Goal: Task Accomplishment & Management: Manage account settings

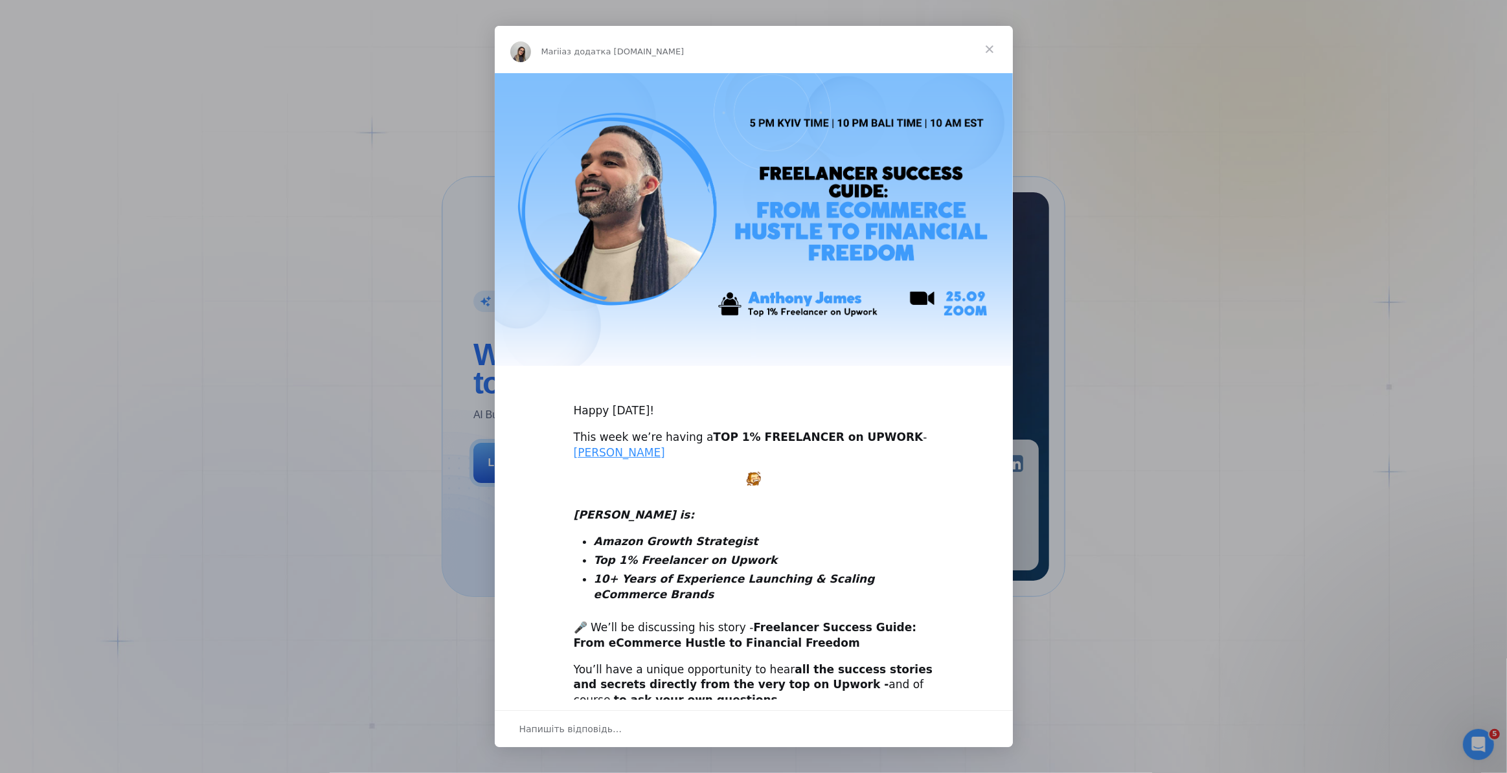
click at [998, 50] on span "Закрити" at bounding box center [990, 49] width 47 height 47
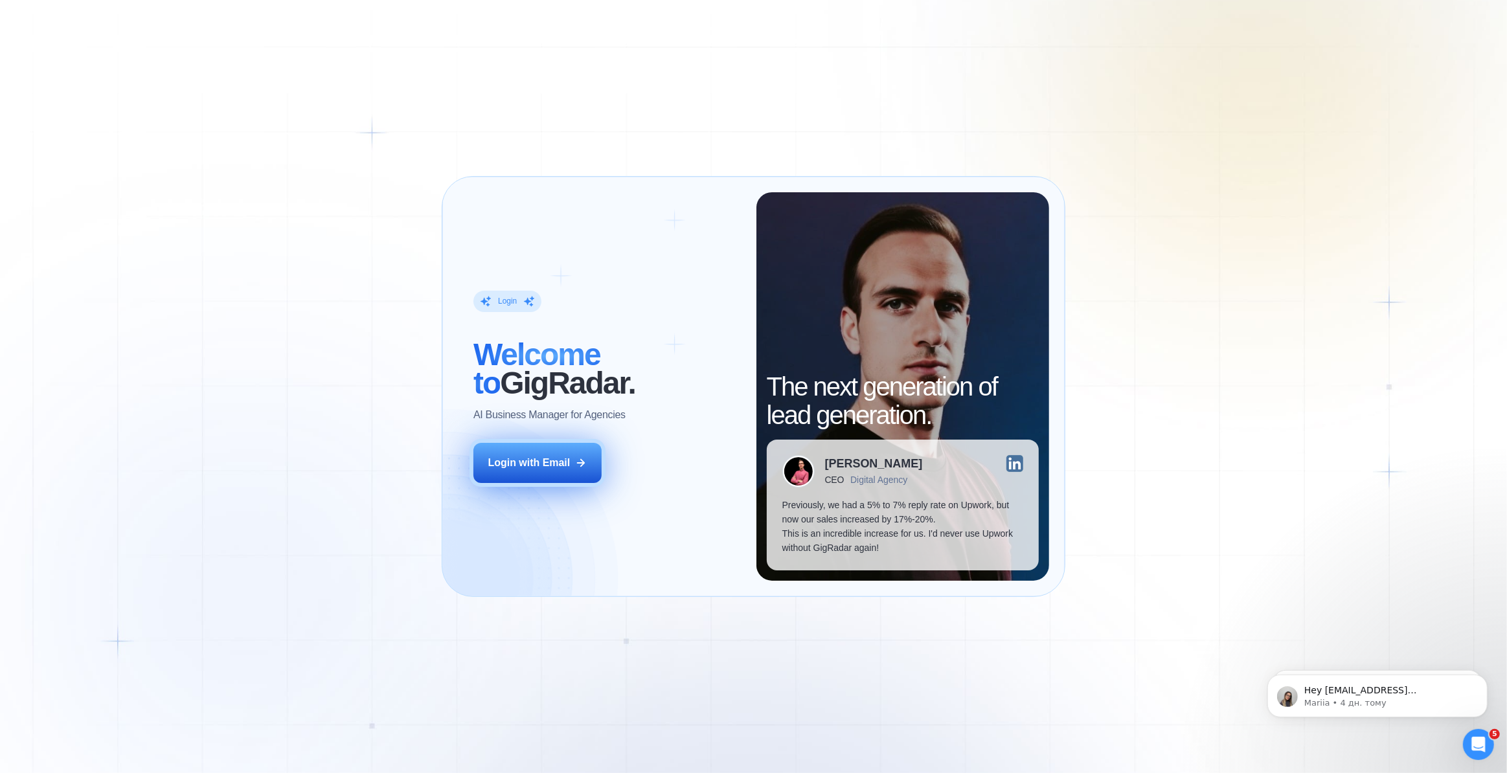
click at [544, 466] on div "Login with Email" at bounding box center [529, 463] width 82 height 14
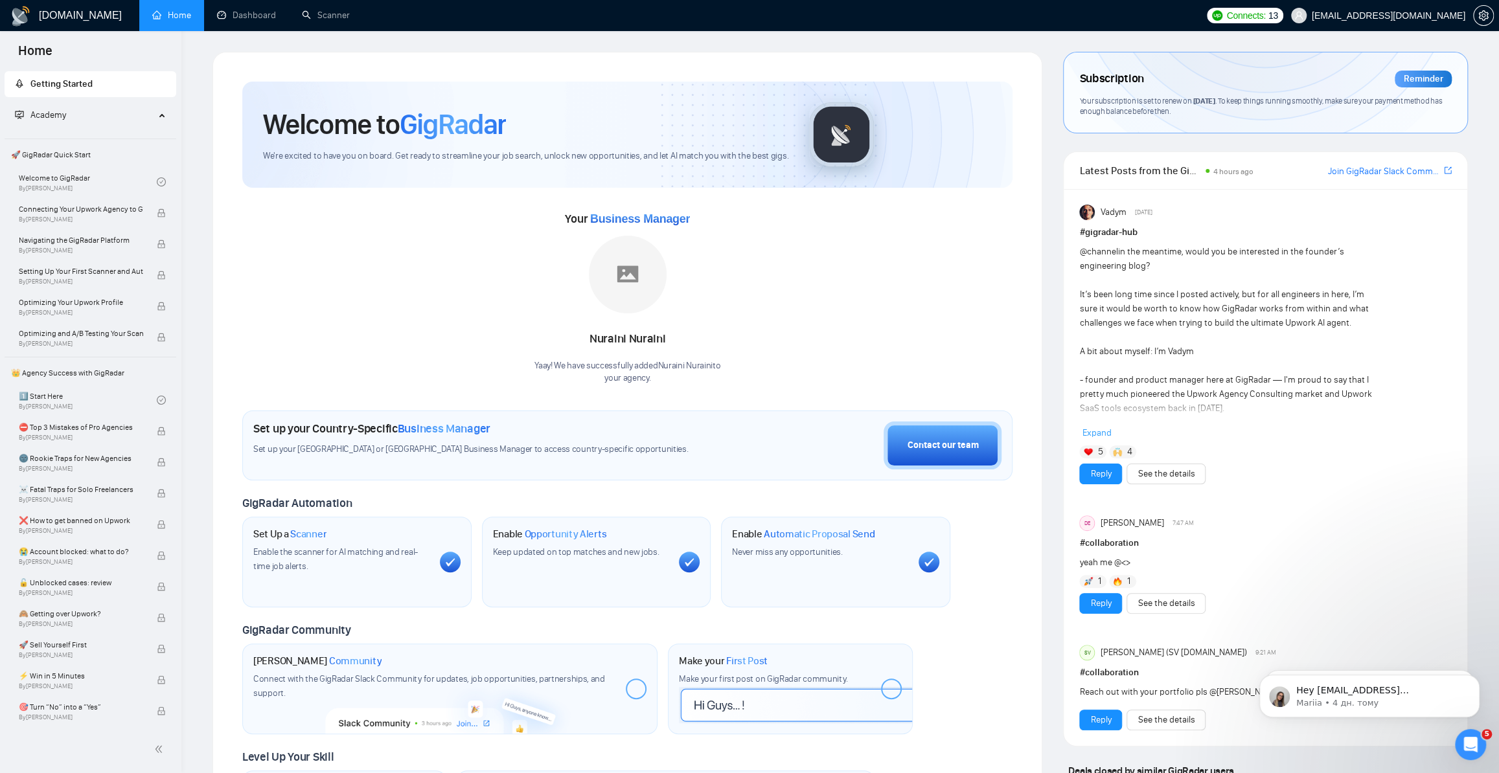
scroll to position [235, 0]
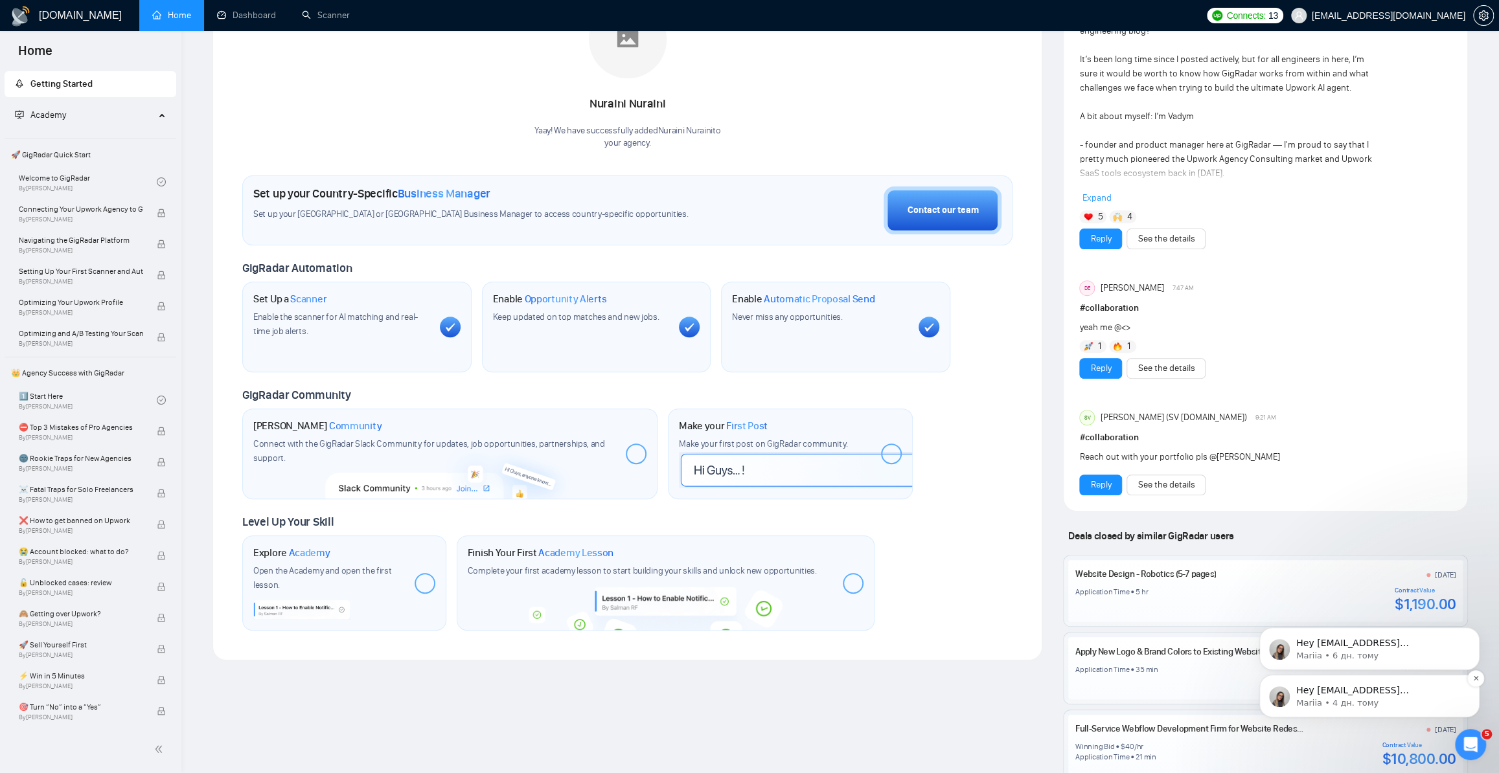
click at [1352, 694] on span "Hey [EMAIL_ADDRESS][DOMAIN_NAME], Looks like your Upwork agency Altura Codework…" at bounding box center [1376, 773] width 160 height 177
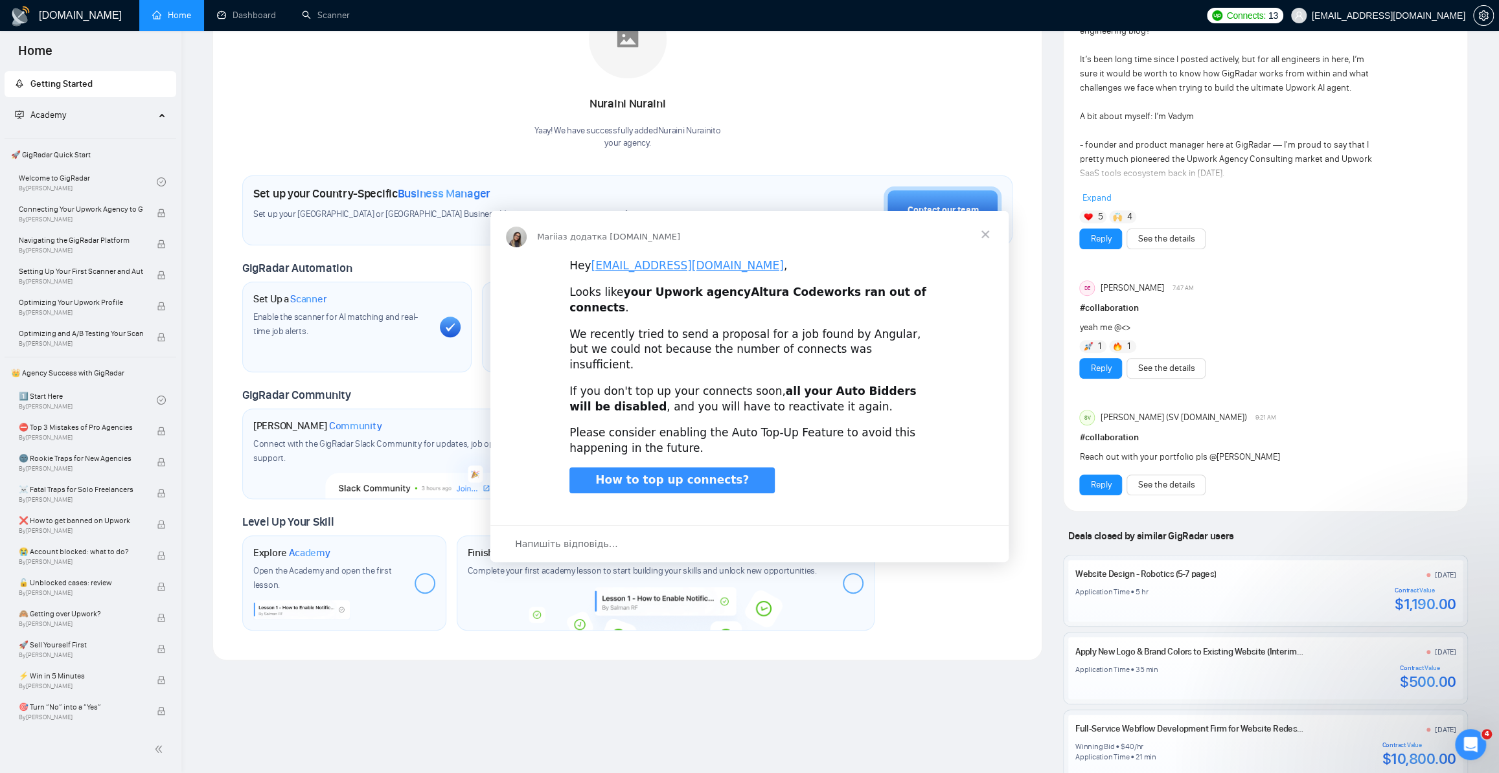
scroll to position [0, 0]
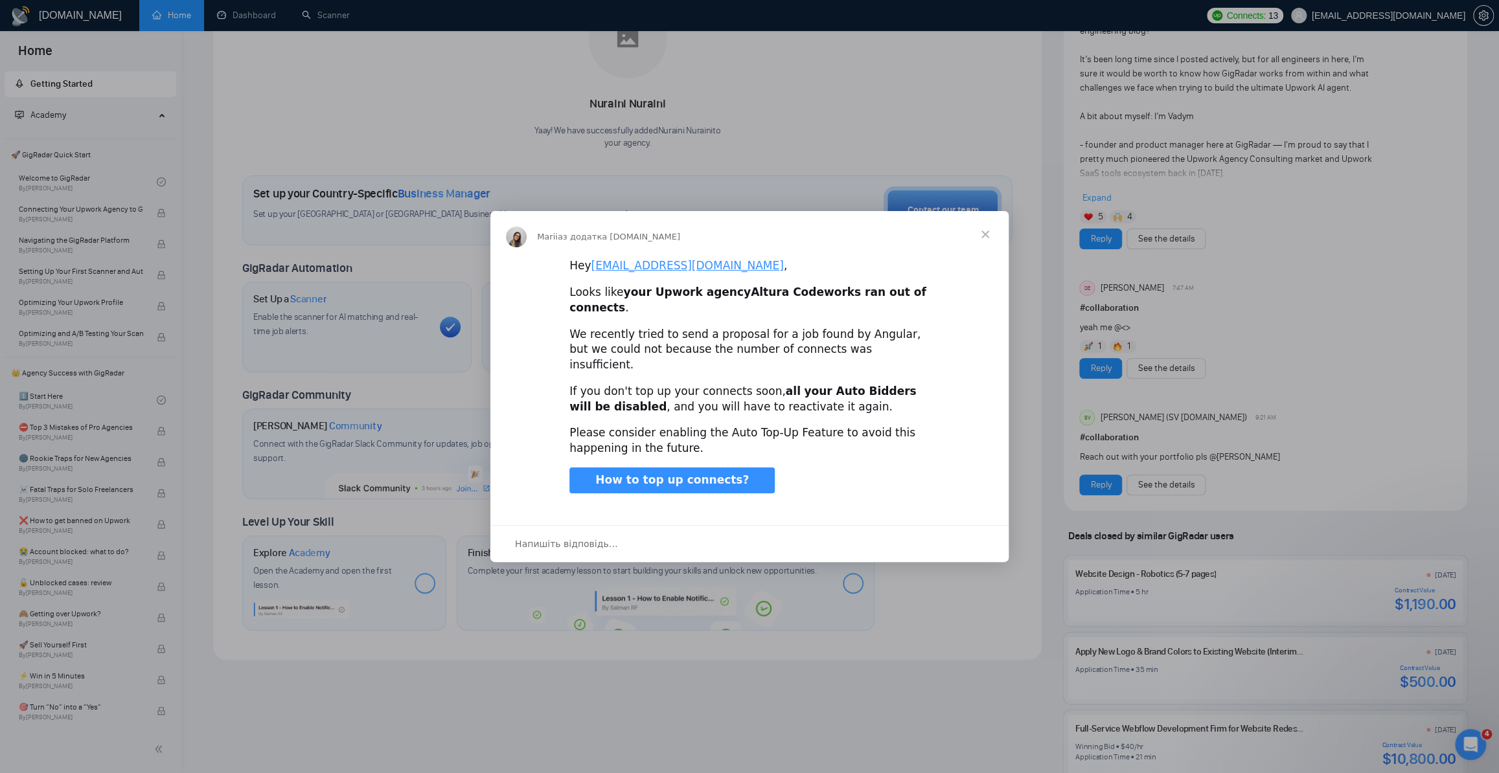
click at [984, 247] on span "Закрити" at bounding box center [985, 234] width 47 height 47
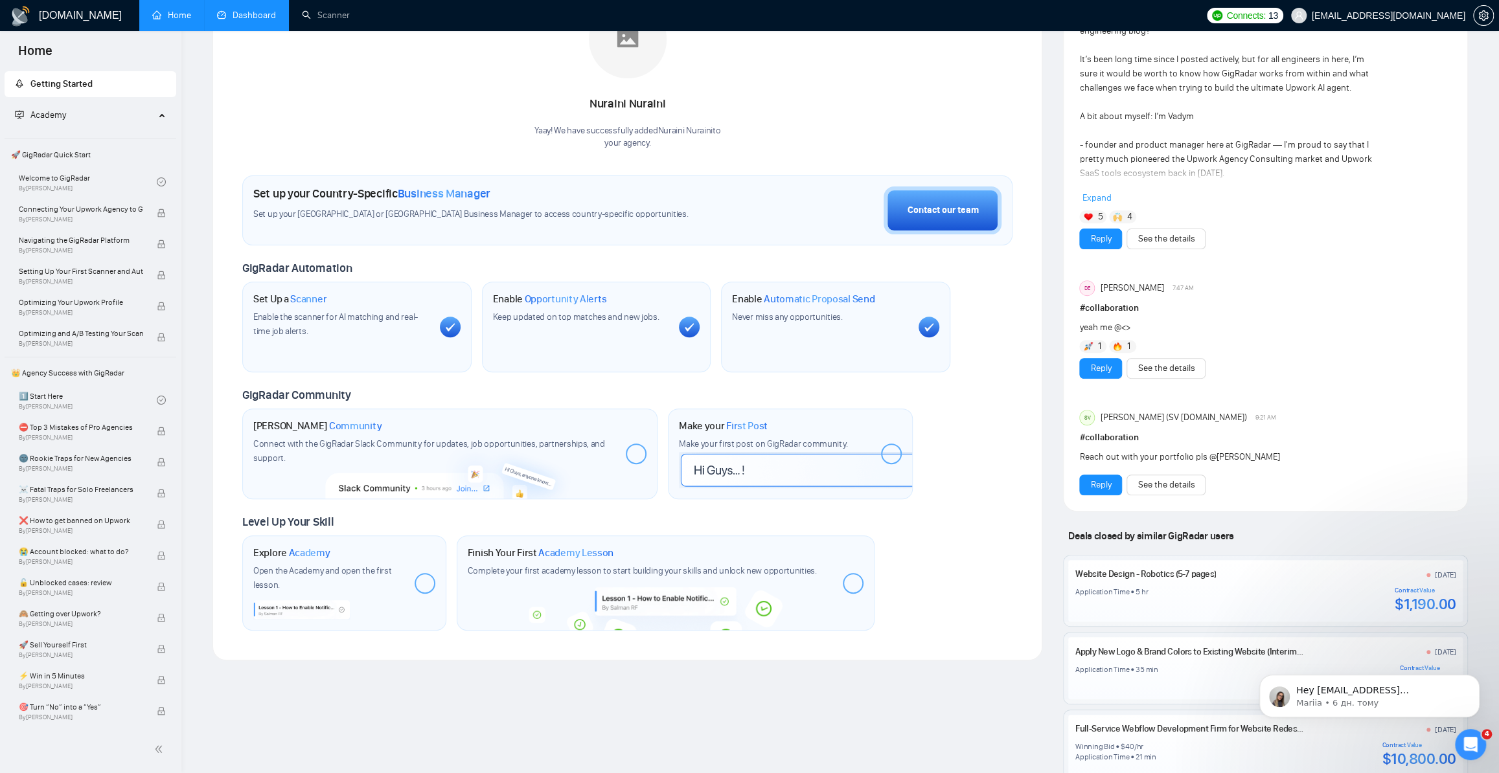
click at [236, 14] on link "Dashboard" at bounding box center [246, 15] width 59 height 11
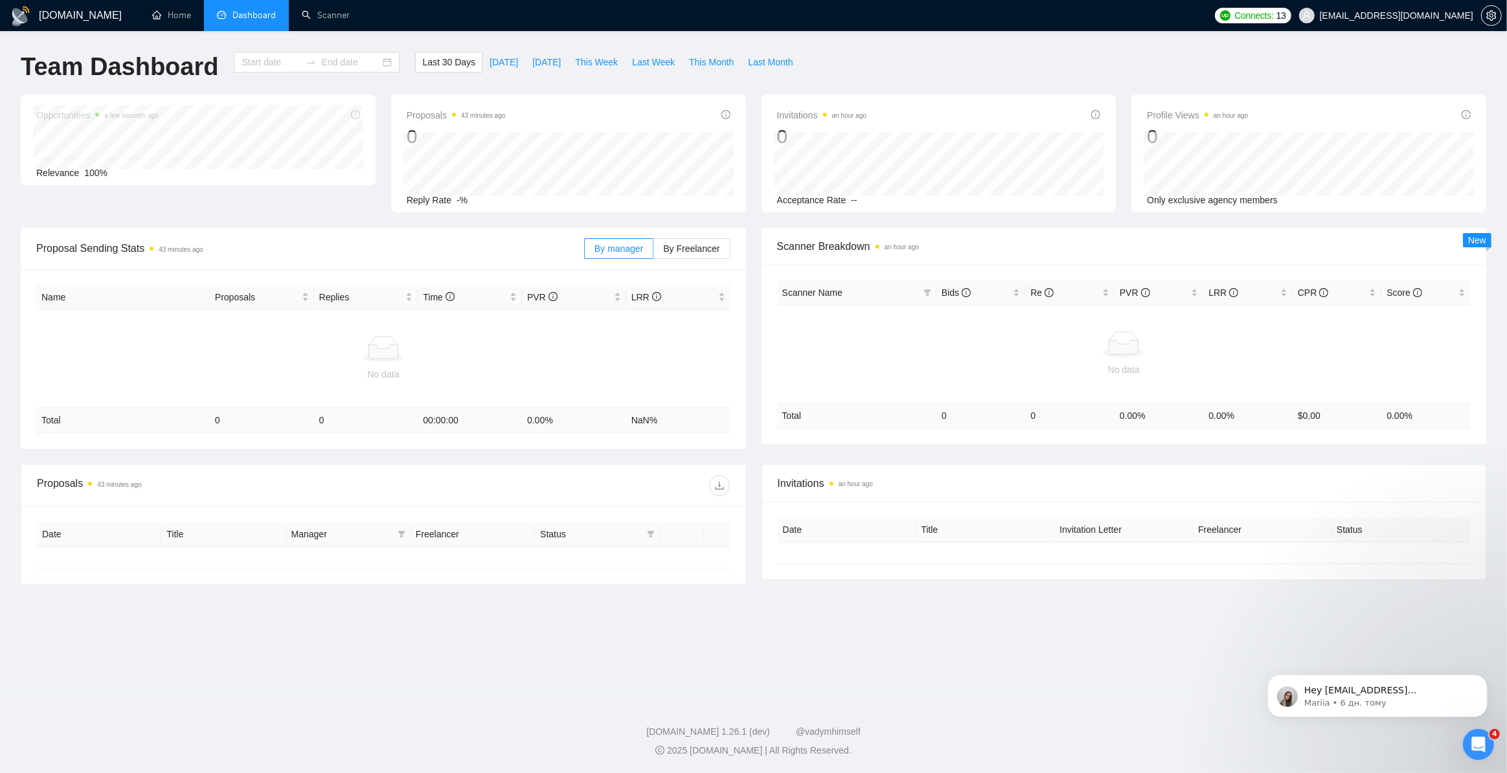
type input "[DATE]"
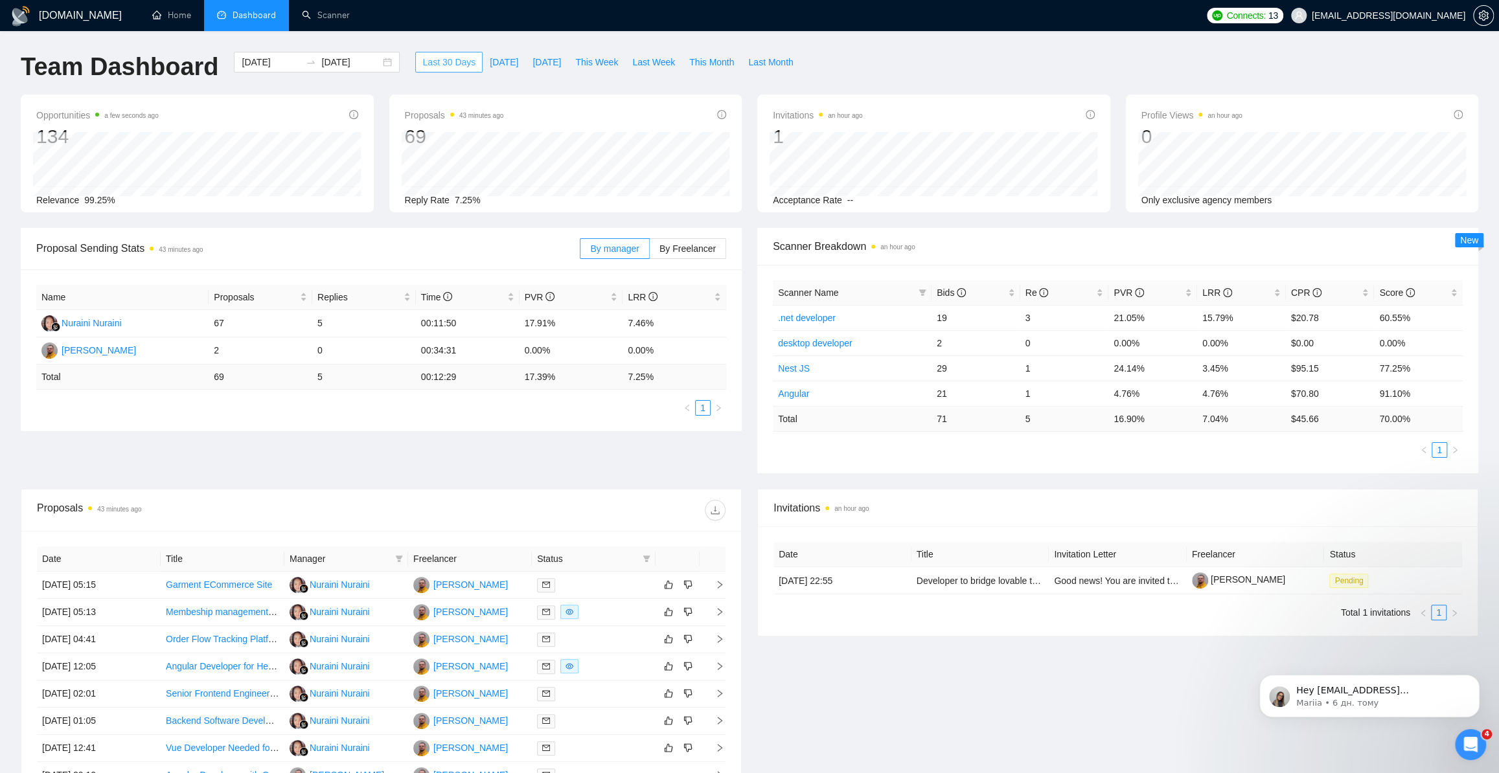
click at [437, 60] on span "Last 30 Days" at bounding box center [448, 62] width 53 height 14
click at [253, 63] on input "[DATE]" at bounding box center [271, 62] width 59 height 14
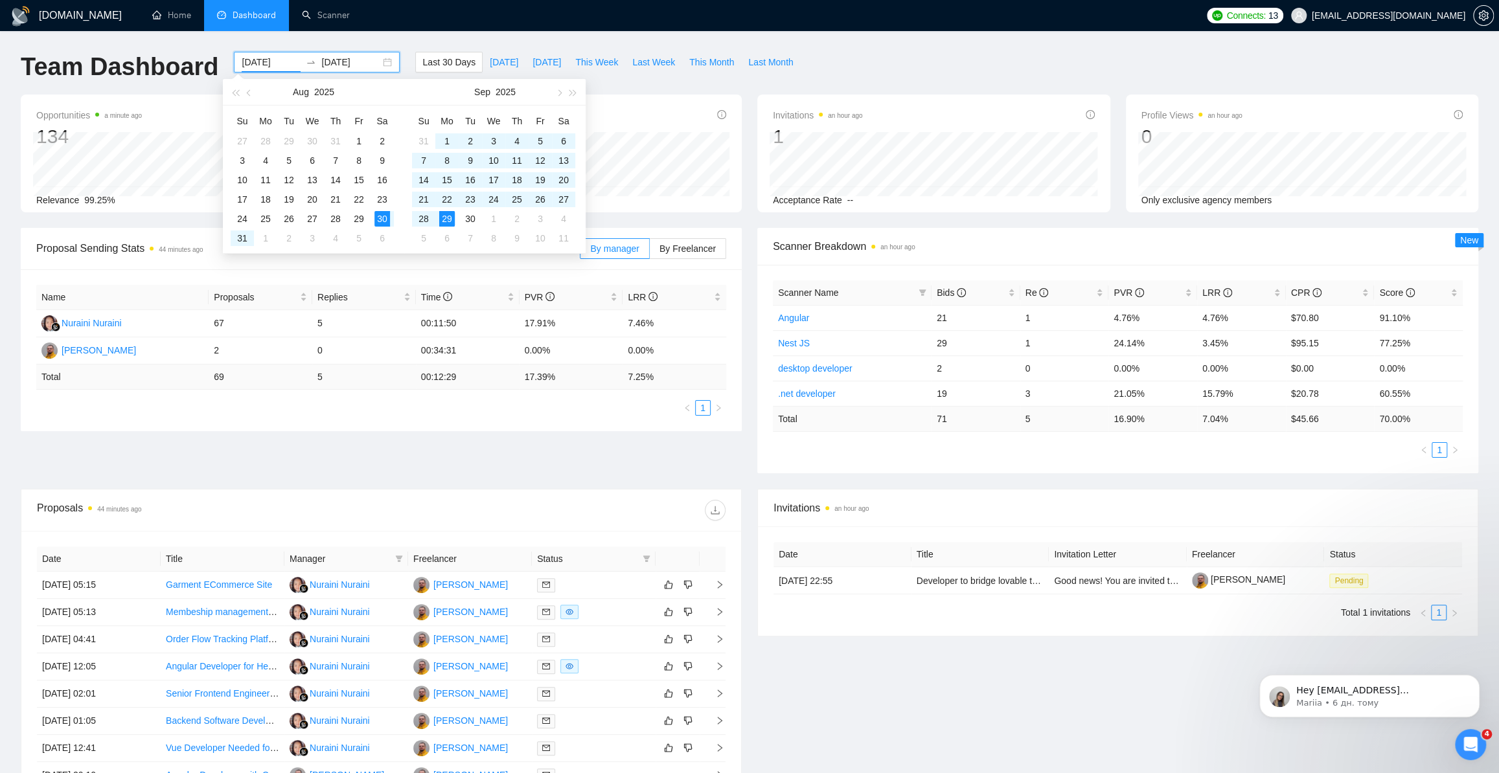
drag, startPoint x: 268, startPoint y: 62, endPoint x: 282, endPoint y: 62, distance: 14.9
click at [282, 62] on input "[DATE]" at bounding box center [271, 62] width 59 height 14
type input "[DATE]"
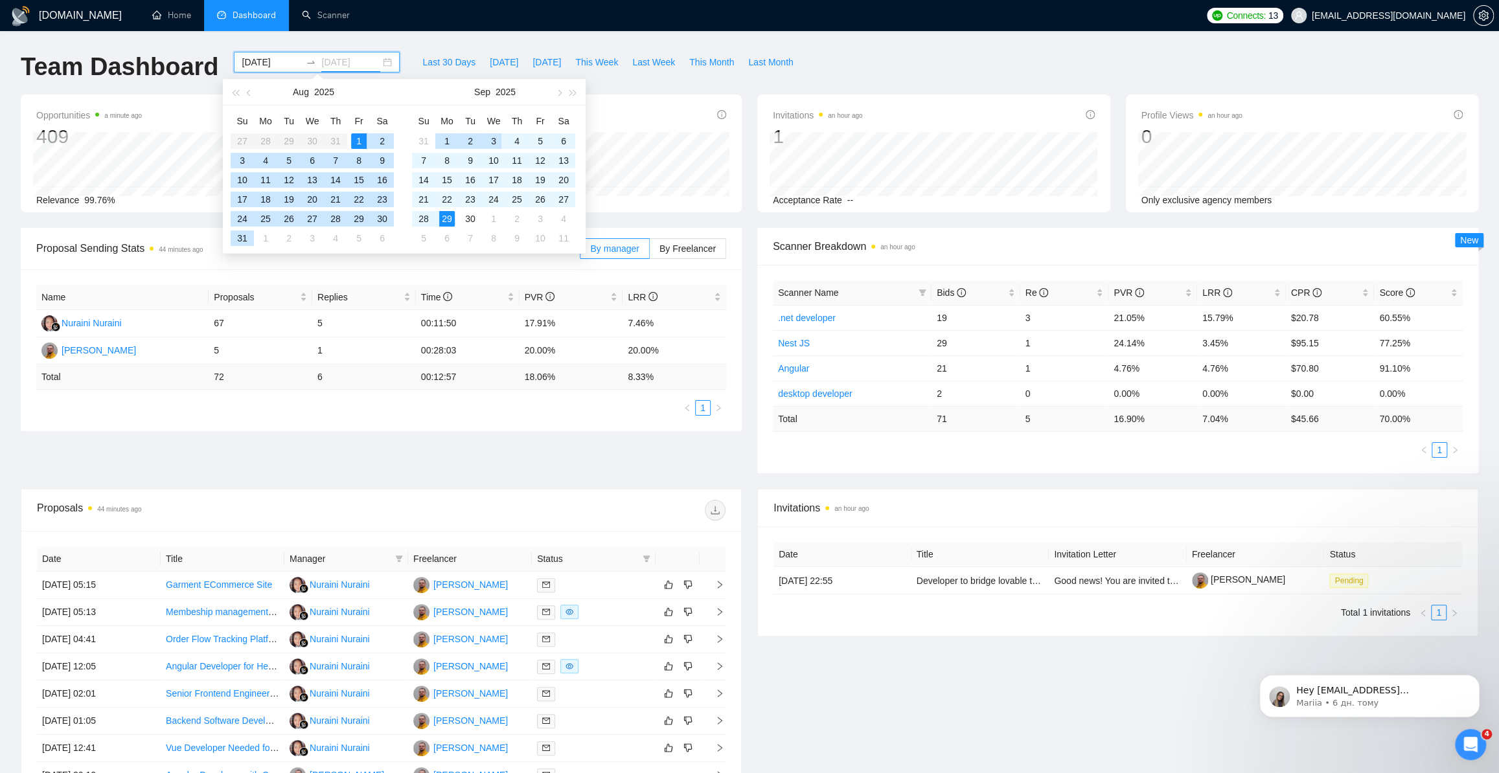
type input "[DATE]"
click at [890, 53] on div "Team Dashboard [DATE] [DATE] Last 30 Days [DATE] [DATE] This Week Last Week Thi…" at bounding box center [749, 73] width 1473 height 43
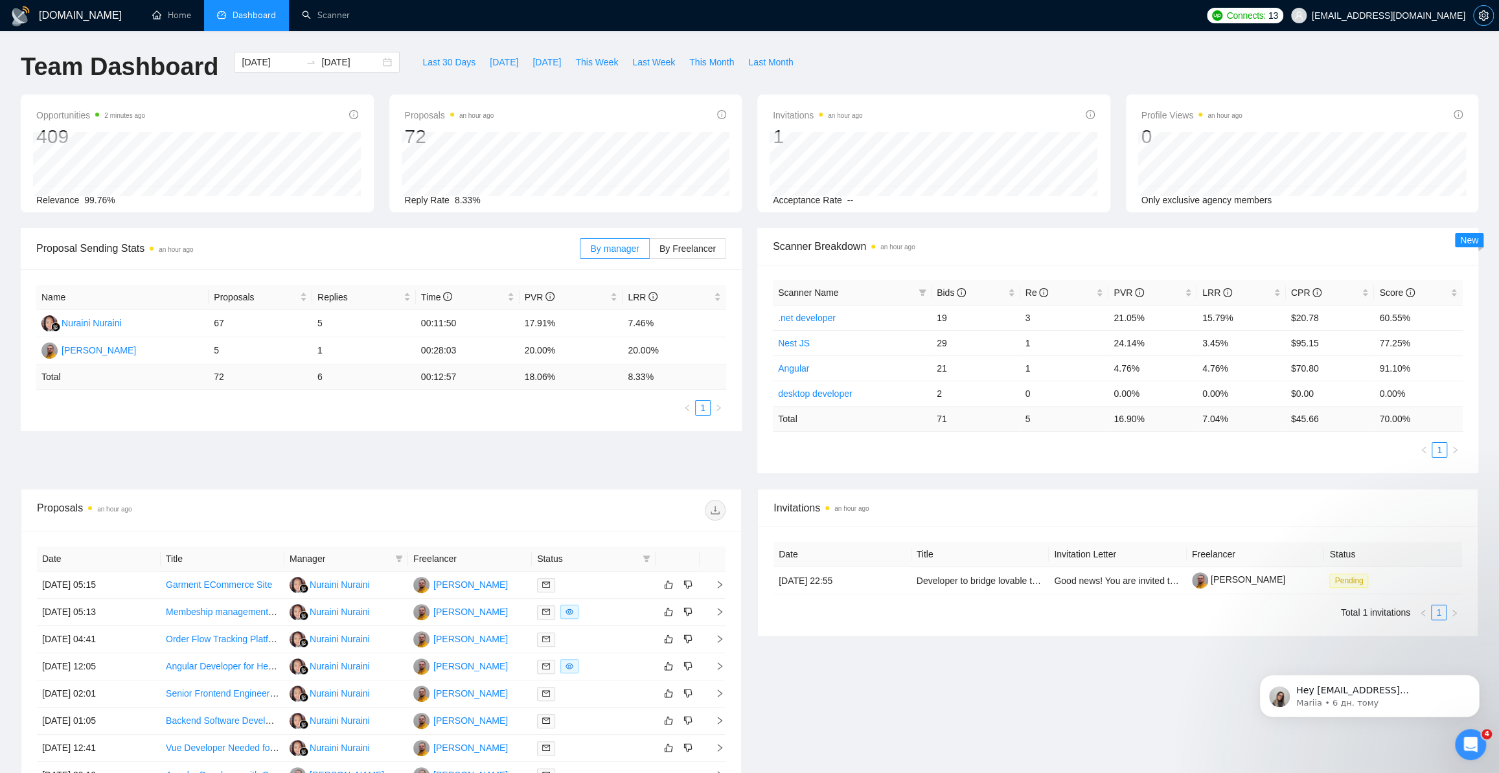
click at [1490, 17] on span "setting" at bounding box center [1483, 15] width 19 height 10
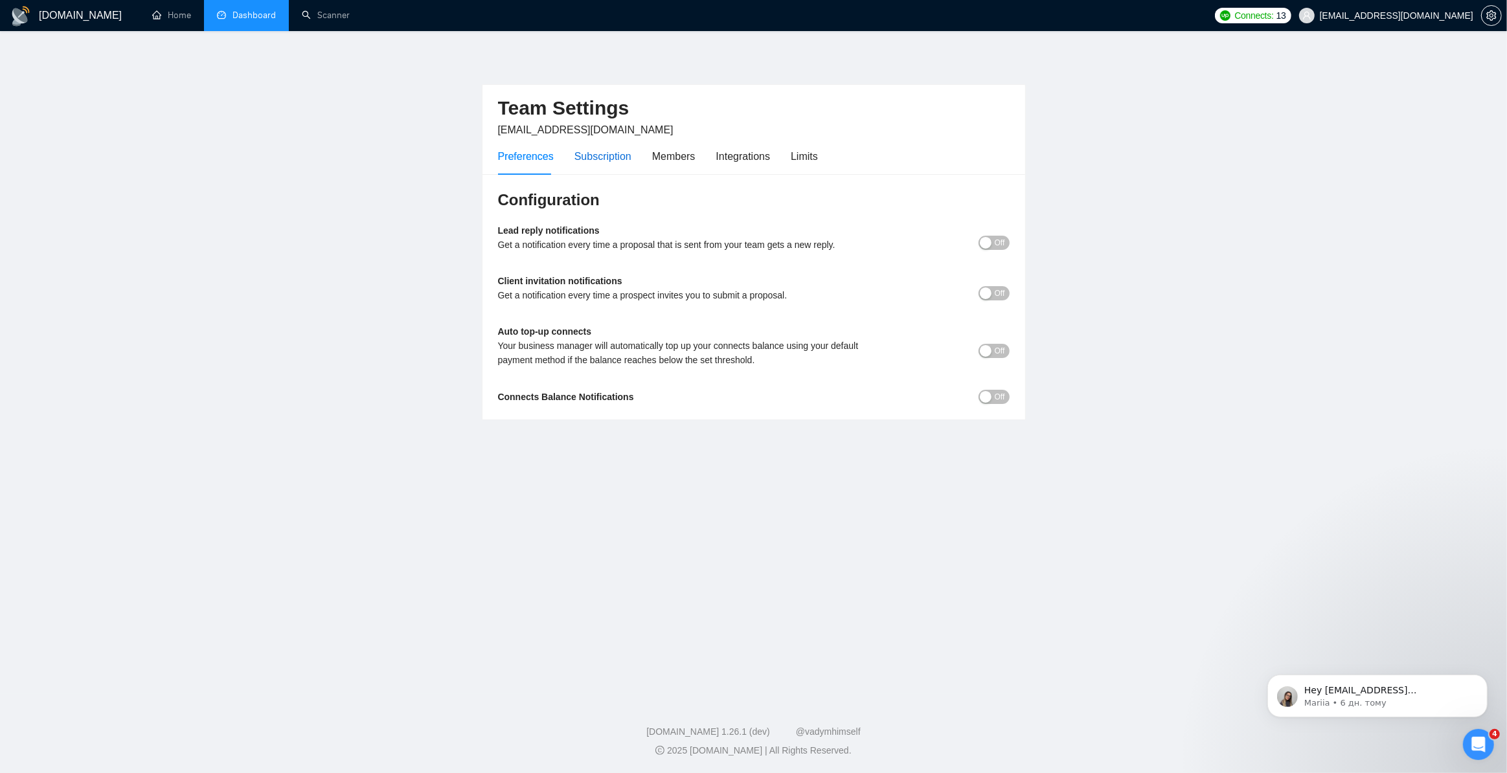
click at [620, 155] on div "Subscription" at bounding box center [603, 156] width 57 height 16
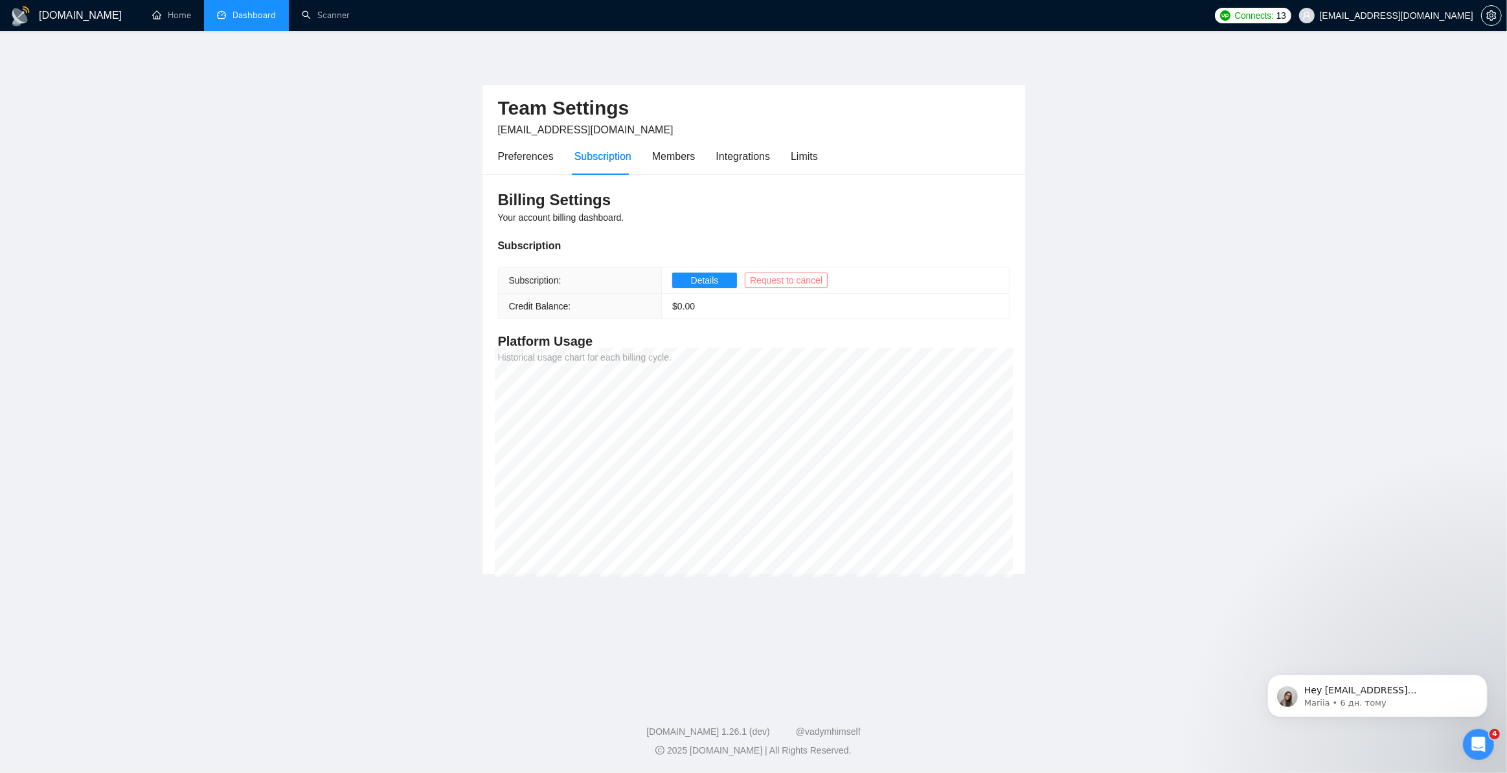
click at [808, 282] on span "Request to cancel" at bounding box center [786, 280] width 73 height 14
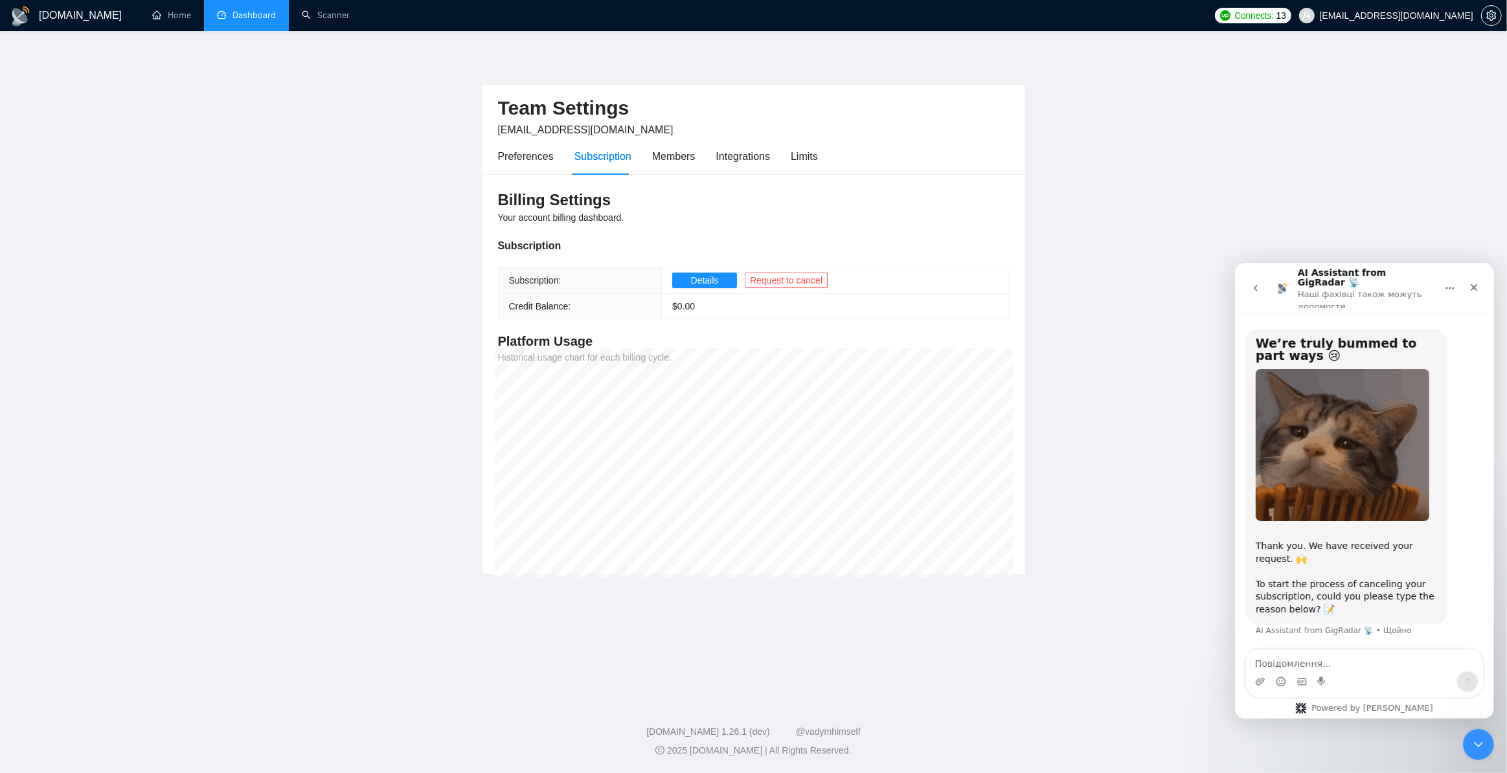
click at [1287, 660] on textarea "Повідомлення..." at bounding box center [1364, 660] width 237 height 22
click at [1311, 666] on textarea "Zero projects and money shortage" at bounding box center [1364, 660] width 237 height 22
drag, startPoint x: 1273, startPoint y: 665, endPoint x: 1244, endPoint y: 661, distance: 29.3
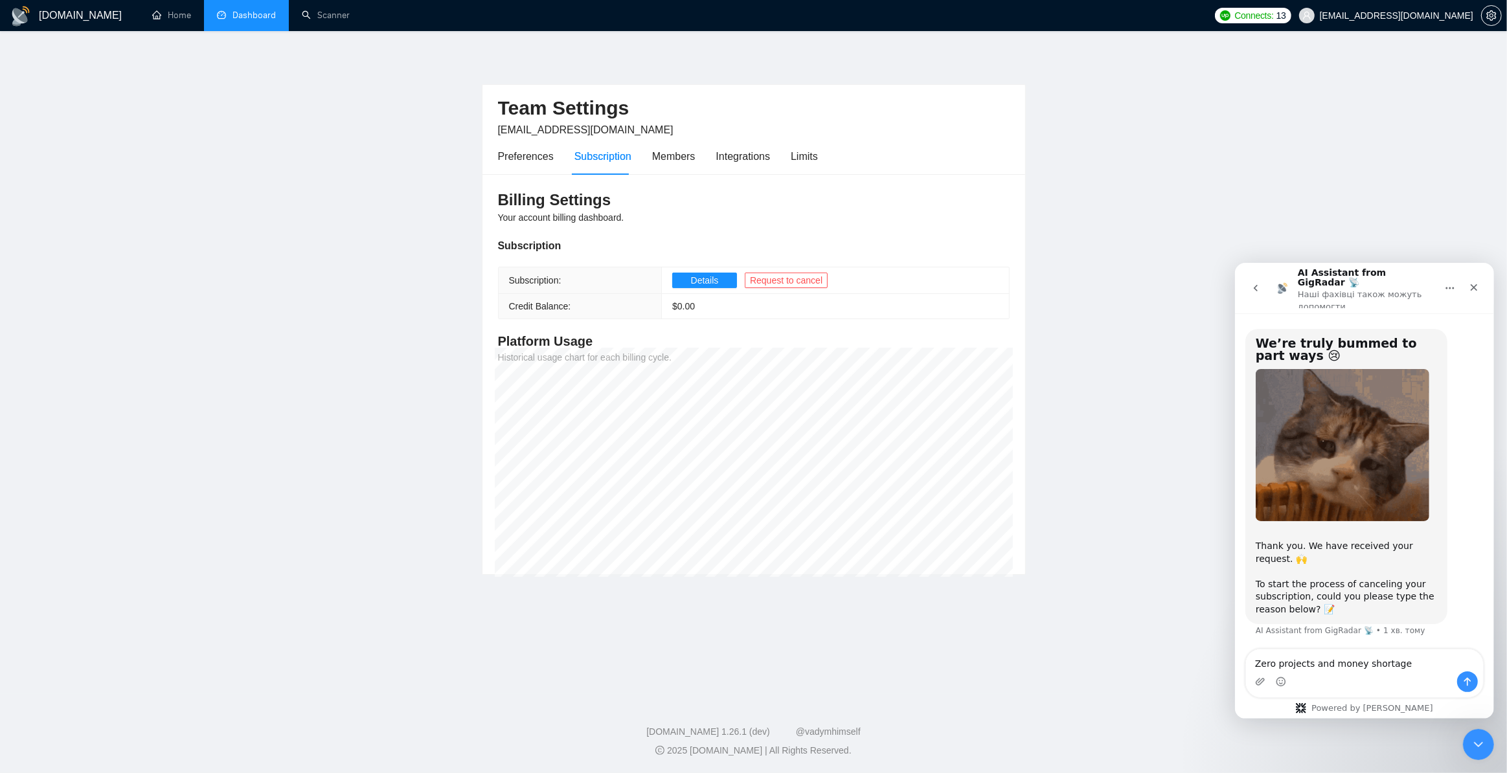
click at [1244, 661] on div "Zero projects and money shortage Zero projects and money shortage" at bounding box center [1364, 672] width 259 height 49
type textarea "Zero projects and money shortage"
click at [1465, 681] on icon "Надіслати повідомлення…" at bounding box center [1467, 681] width 10 height 10
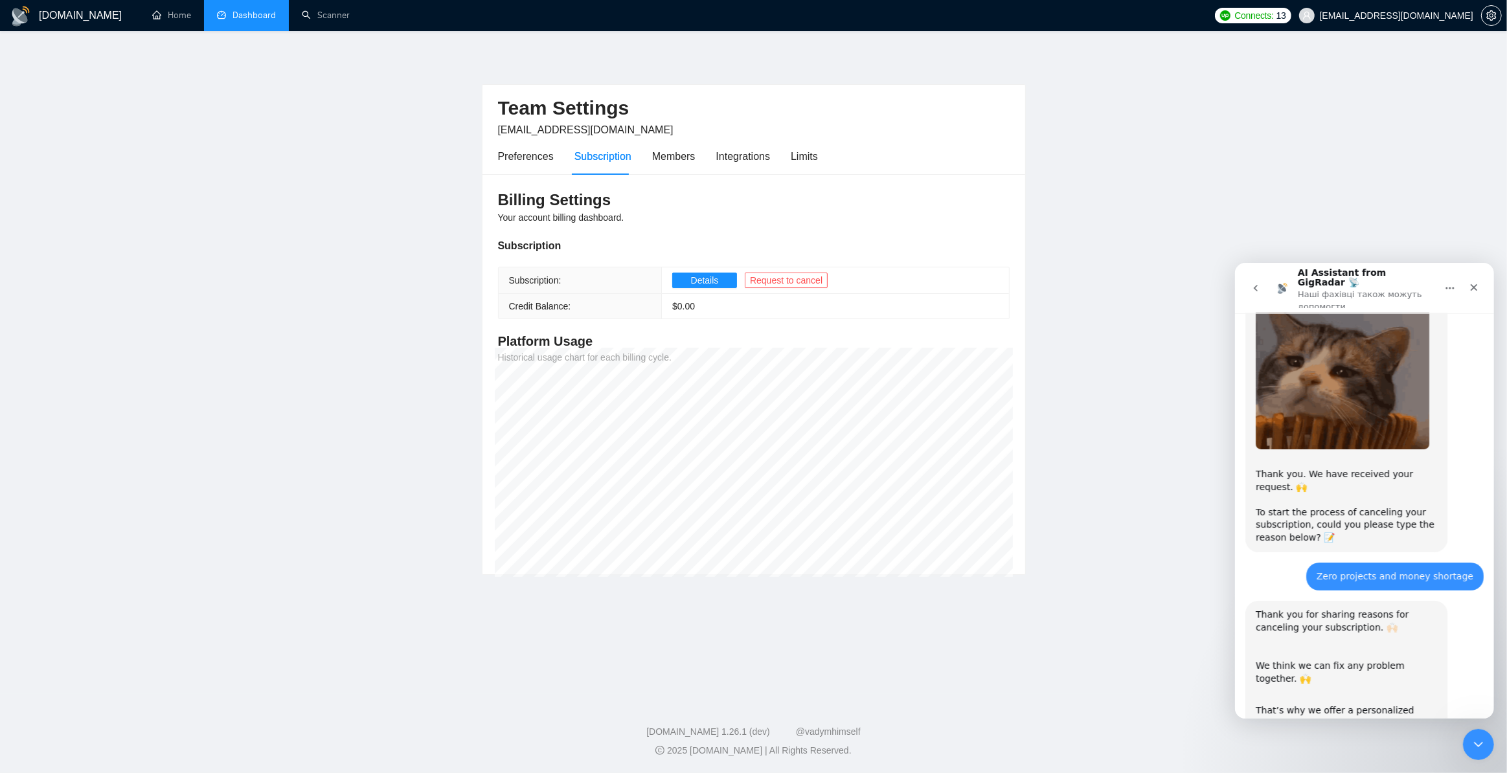
scroll to position [242, 0]
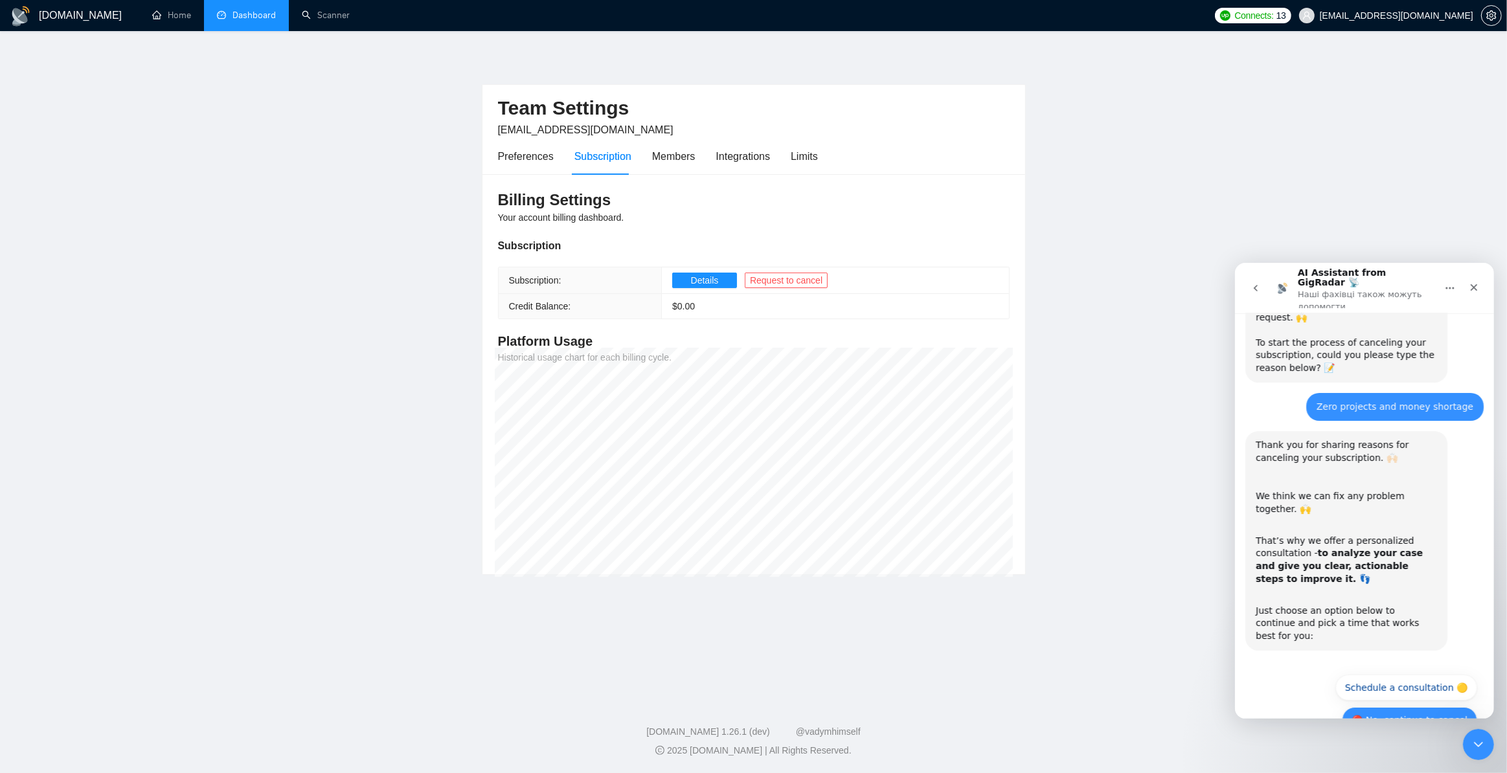
click at [1439, 707] on button "🔴 No, continue to cancel" at bounding box center [1409, 720] width 135 height 26
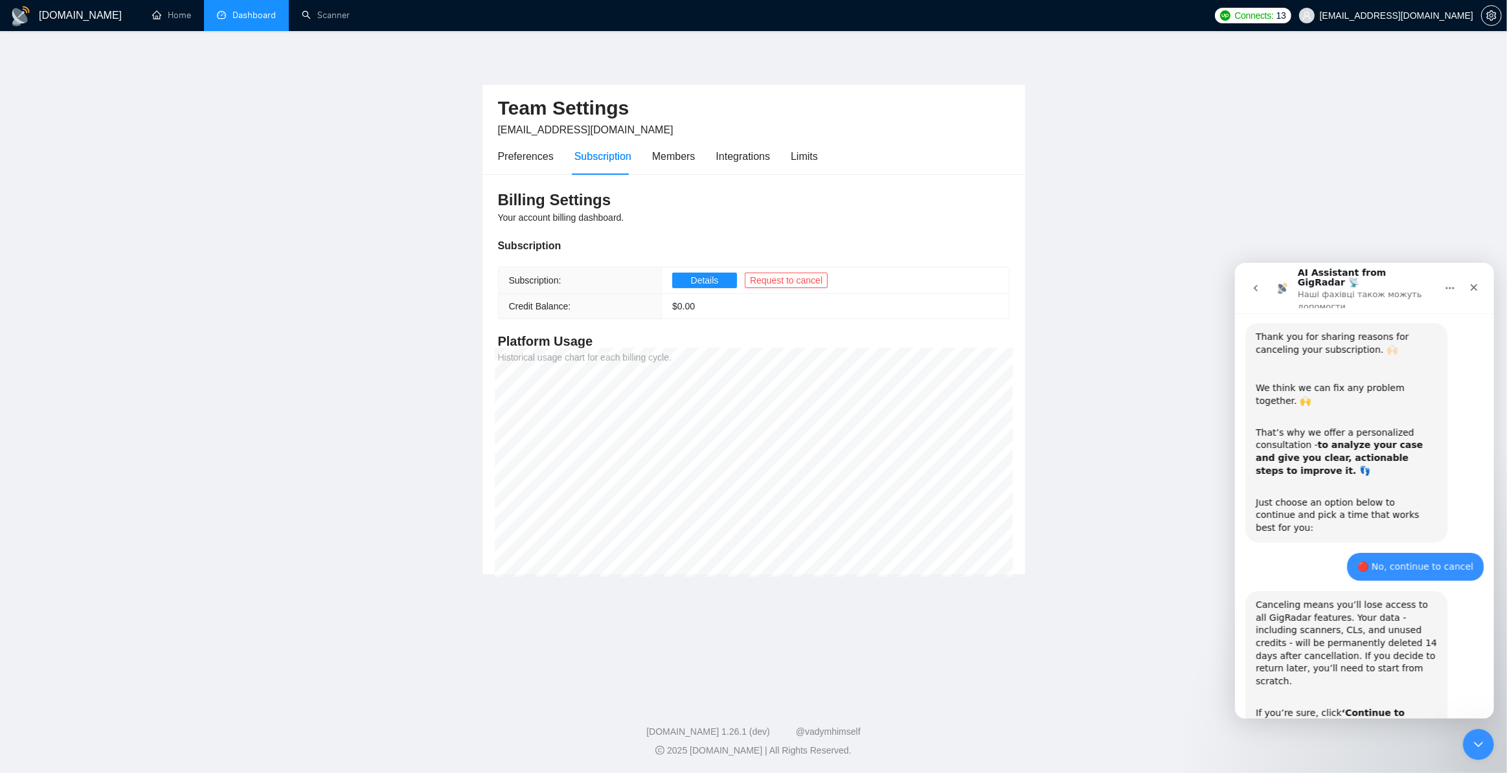
scroll to position [396, 0]
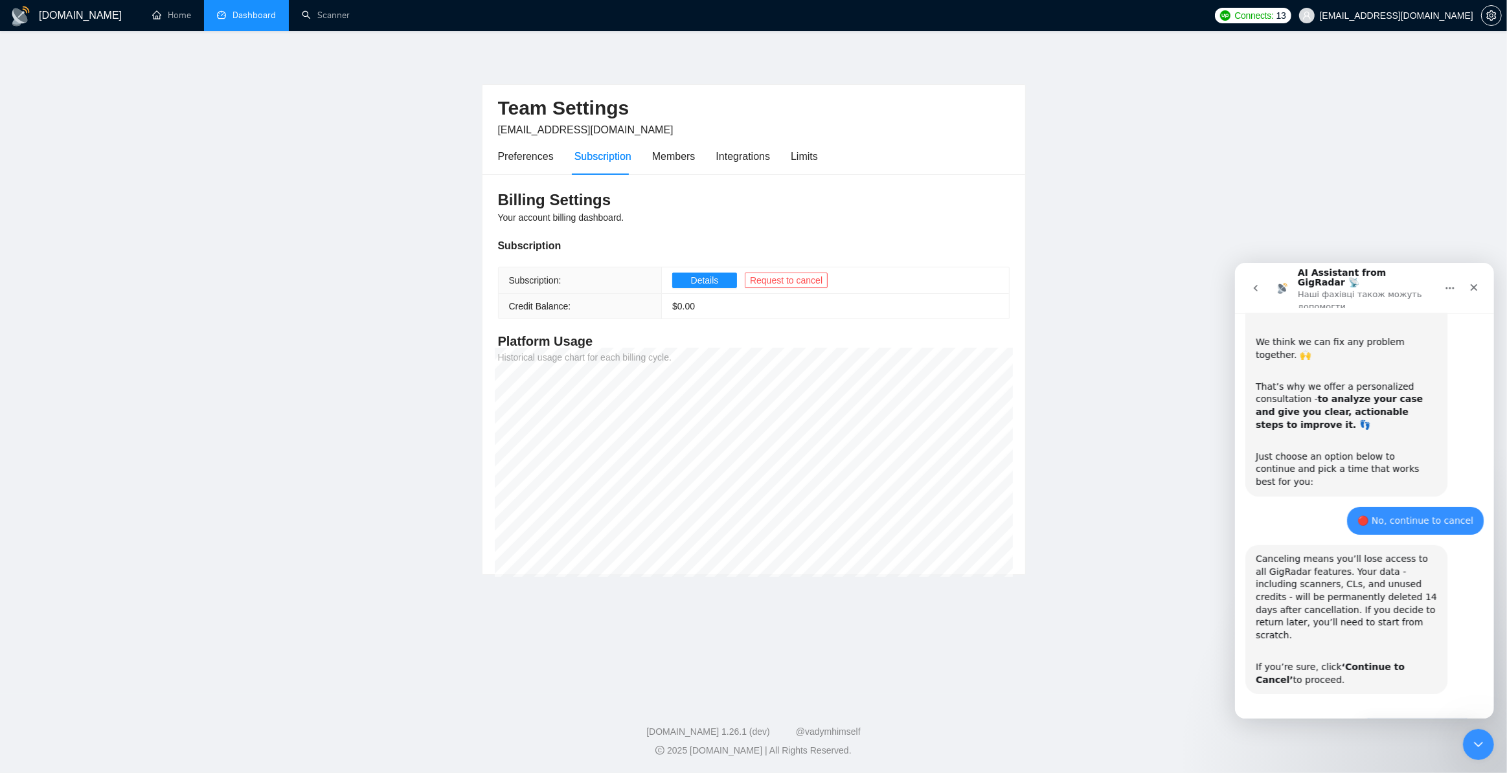
drag, startPoint x: 1390, startPoint y: 681, endPoint x: 1378, endPoint y: 679, distance: 12.6
click at [1390, 718] on button "🔴 Continue to Cancel" at bounding box center [1417, 731] width 120 height 26
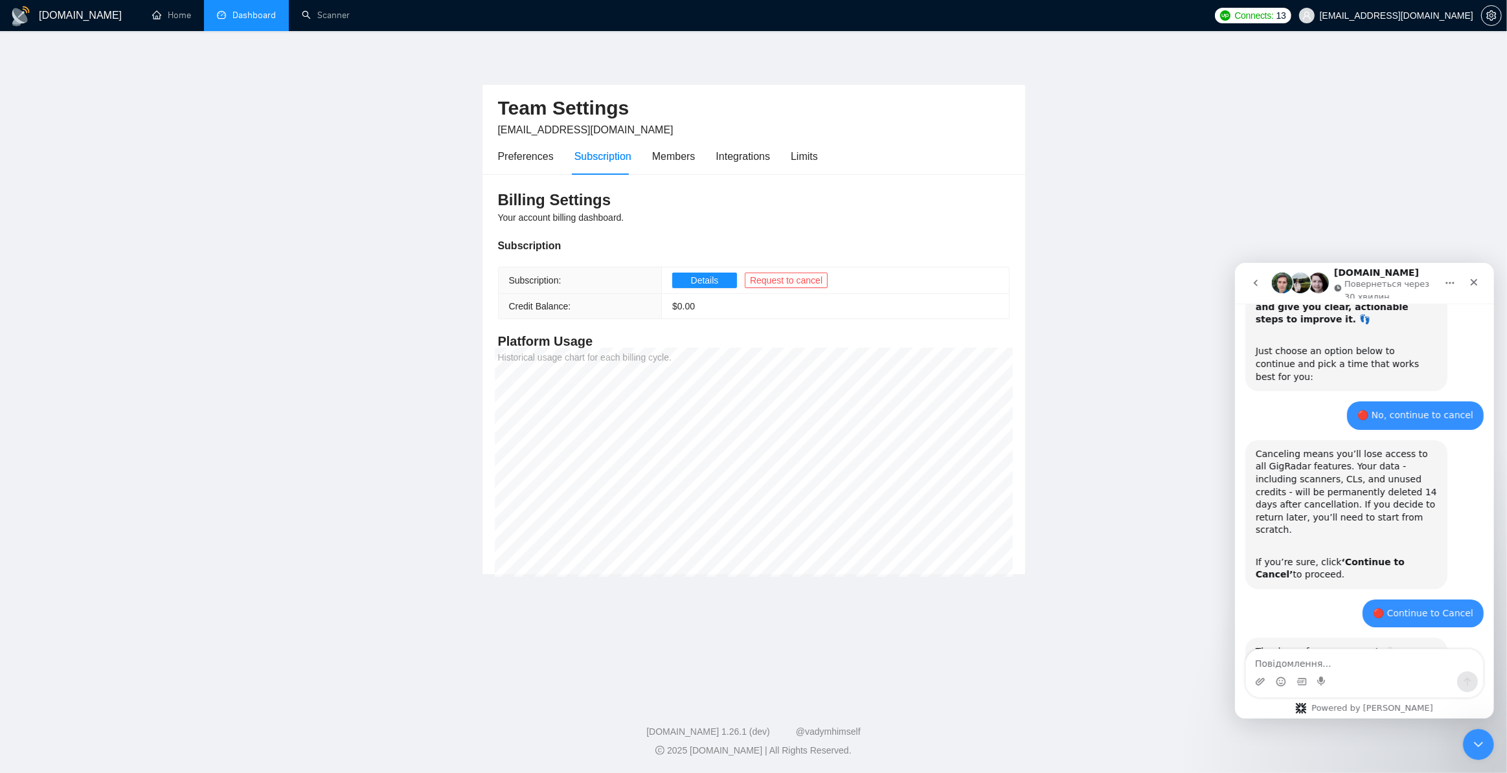
scroll to position [583, 0]
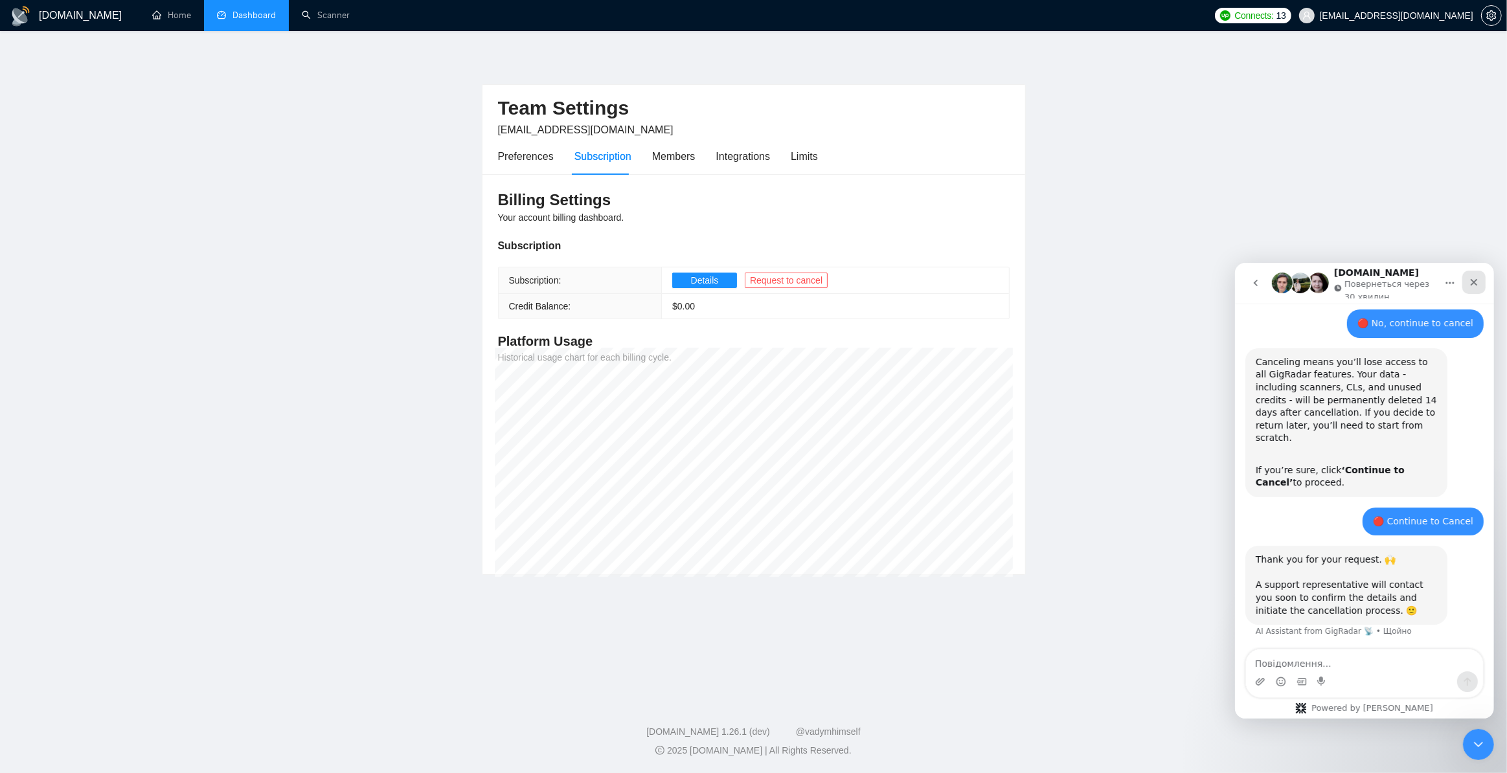
click at [1480, 283] on div "Закрити" at bounding box center [1473, 281] width 23 height 23
